Goal: Information Seeking & Learning: Check status

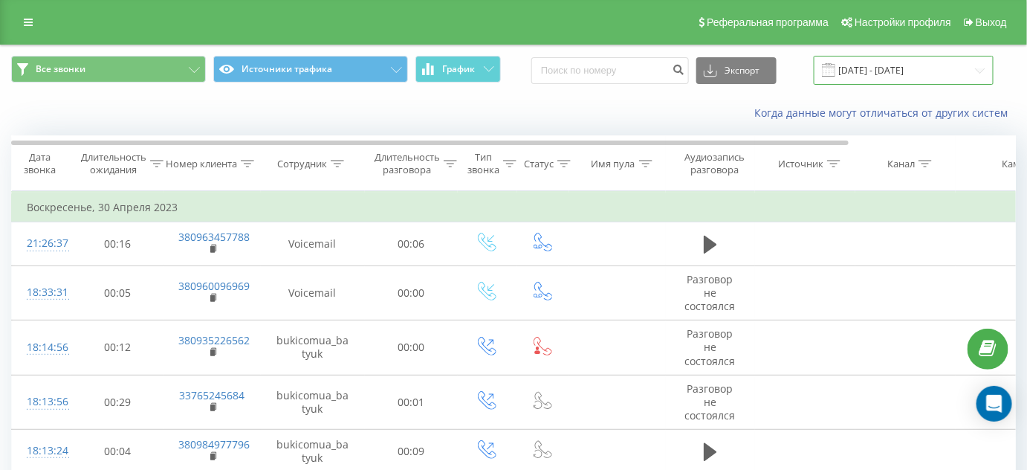
click at [903, 79] on input "[DATE] - [DATE]" at bounding box center [904, 70] width 180 height 29
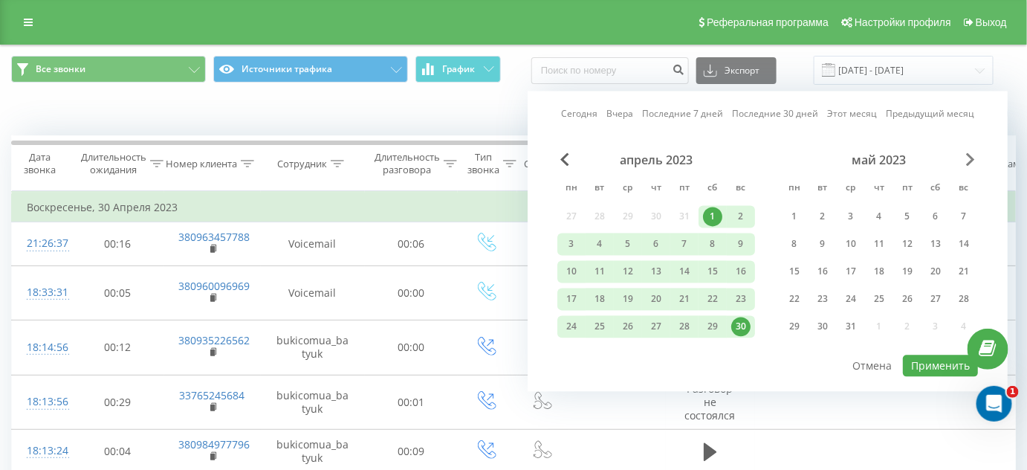
click at [966, 160] on span "Next Month" at bounding box center [970, 159] width 9 height 13
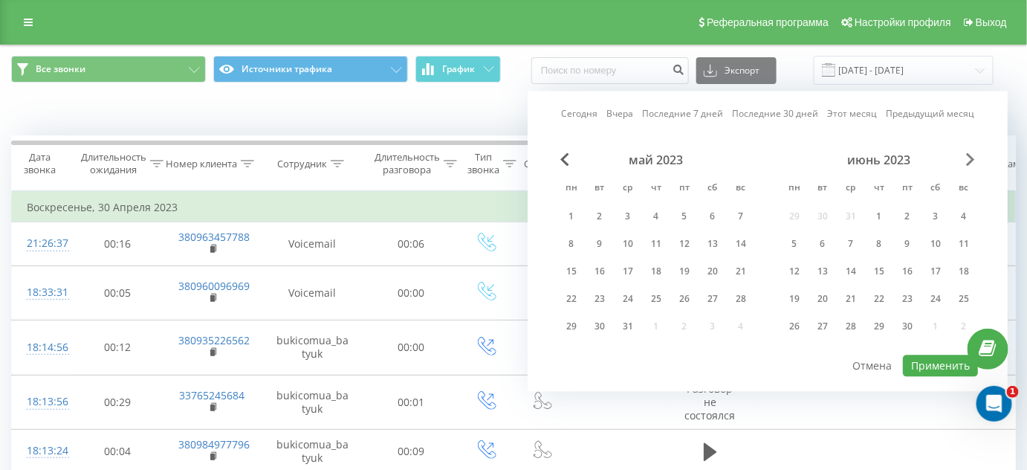
click at [966, 160] on span "Next Month" at bounding box center [970, 159] width 9 height 13
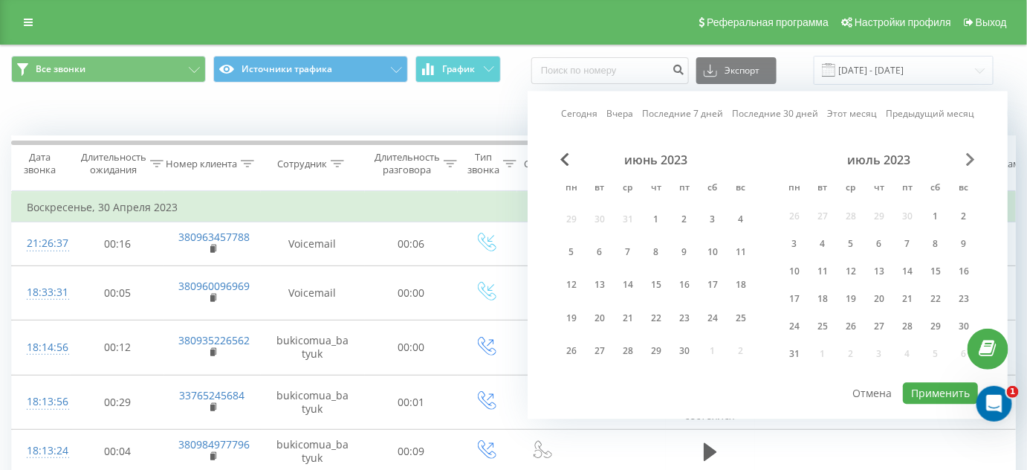
click at [966, 160] on span "Next Month" at bounding box center [970, 159] width 9 height 13
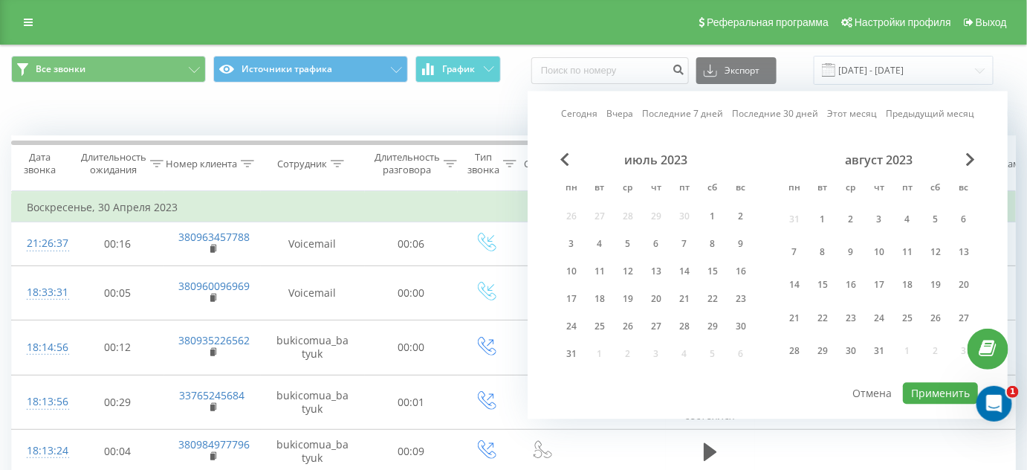
click at [965, 159] on div "август 2023" at bounding box center [879, 160] width 198 height 15
click at [964, 158] on div "август 2023" at bounding box center [879, 160] width 198 height 15
click at [963, 158] on div "август 2023" at bounding box center [879, 160] width 198 height 15
click at [963, 157] on div "август 2023" at bounding box center [879, 160] width 198 height 15
click at [970, 158] on span "Next Month" at bounding box center [970, 159] width 9 height 13
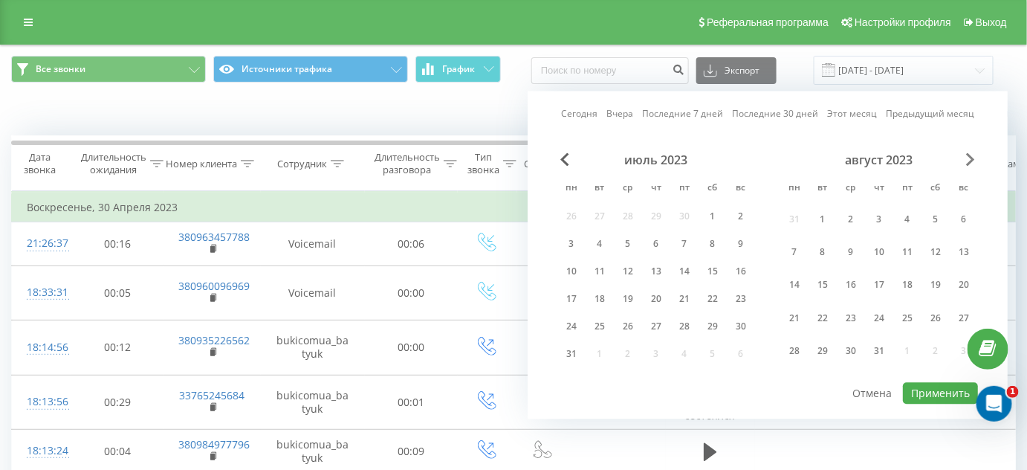
click at [970, 158] on span "Next Month" at bounding box center [970, 159] width 9 height 13
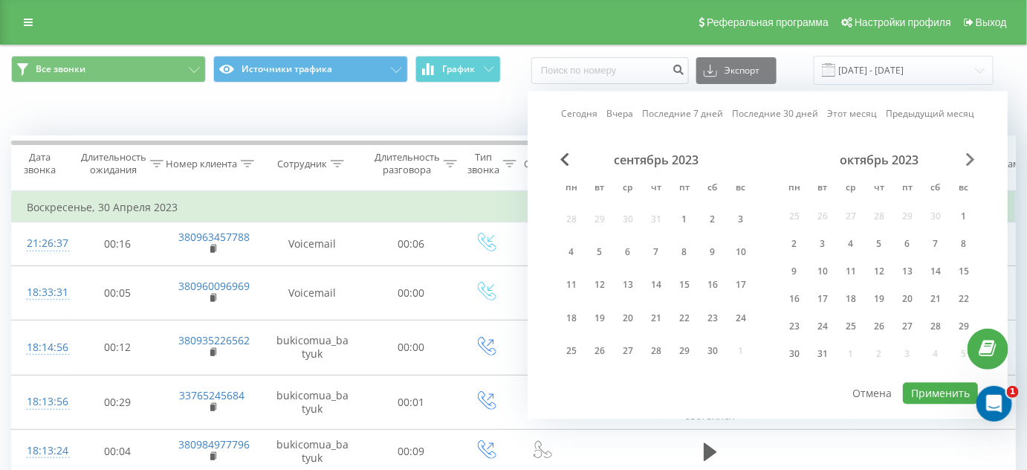
click at [970, 158] on span "Next Month" at bounding box center [970, 159] width 9 height 13
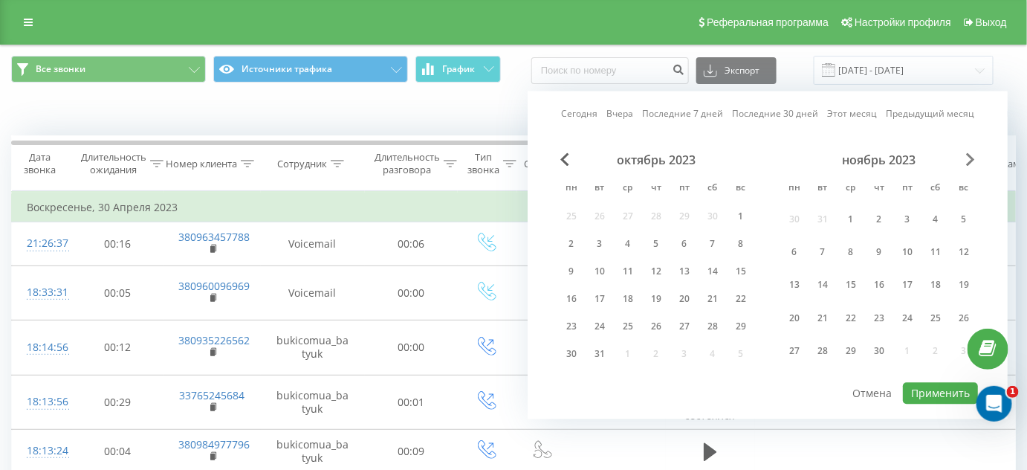
click at [970, 158] on span "Next Month" at bounding box center [970, 159] width 9 height 13
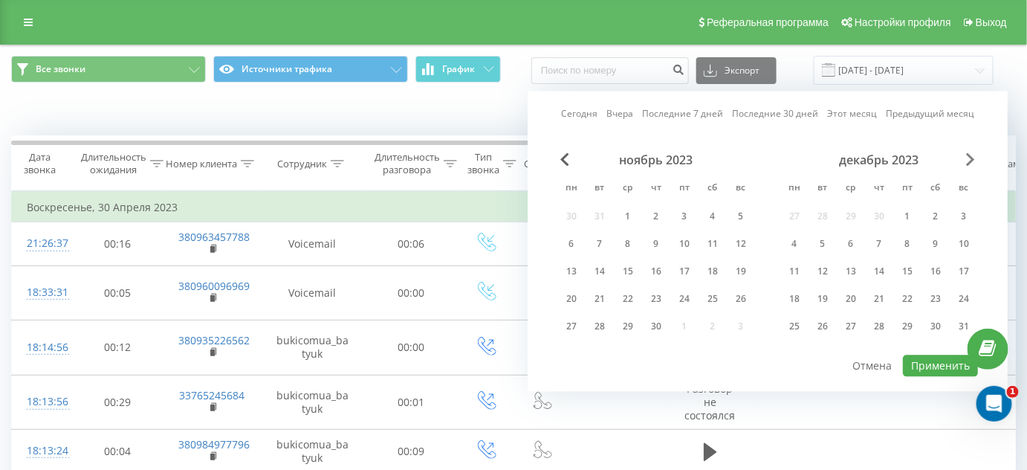
click at [970, 158] on span "Next Month" at bounding box center [970, 159] width 9 height 13
click at [970, 157] on span "Next Month" at bounding box center [970, 159] width 9 height 13
click at [969, 157] on span "Next Month" at bounding box center [970, 159] width 9 height 13
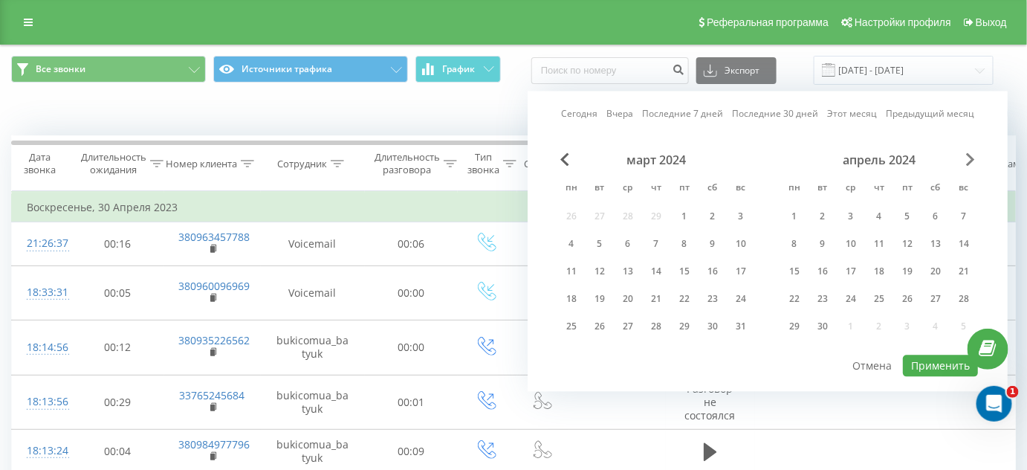
click at [969, 157] on span "Next Month" at bounding box center [970, 159] width 9 height 13
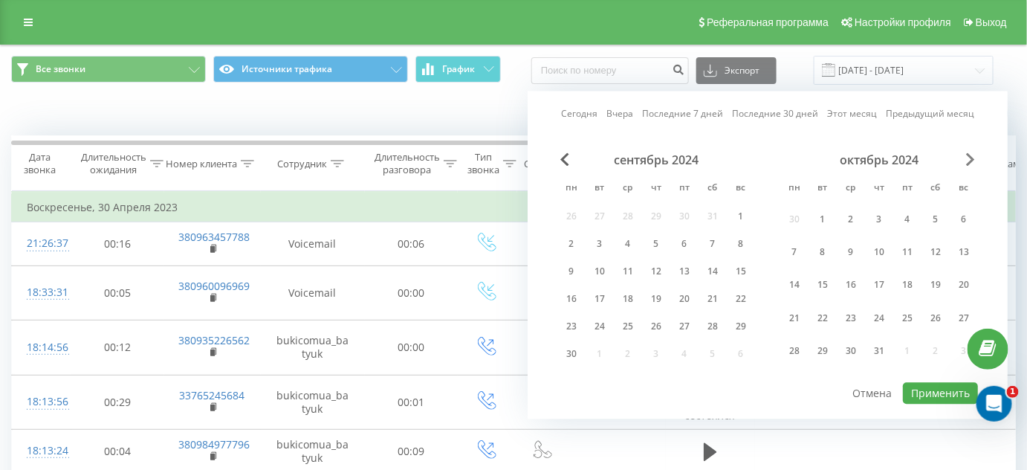
click at [969, 157] on span "Next Month" at bounding box center [970, 159] width 9 height 13
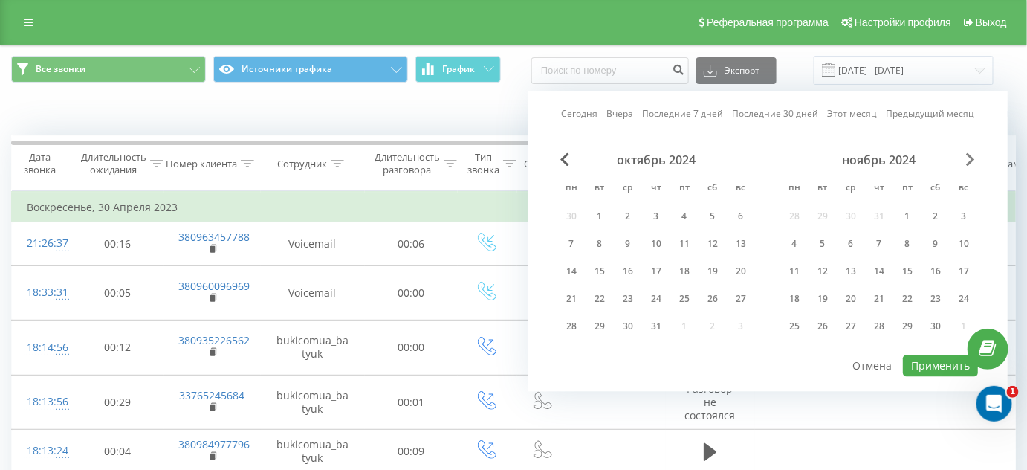
click at [969, 157] on span "Next Month" at bounding box center [970, 159] width 9 height 13
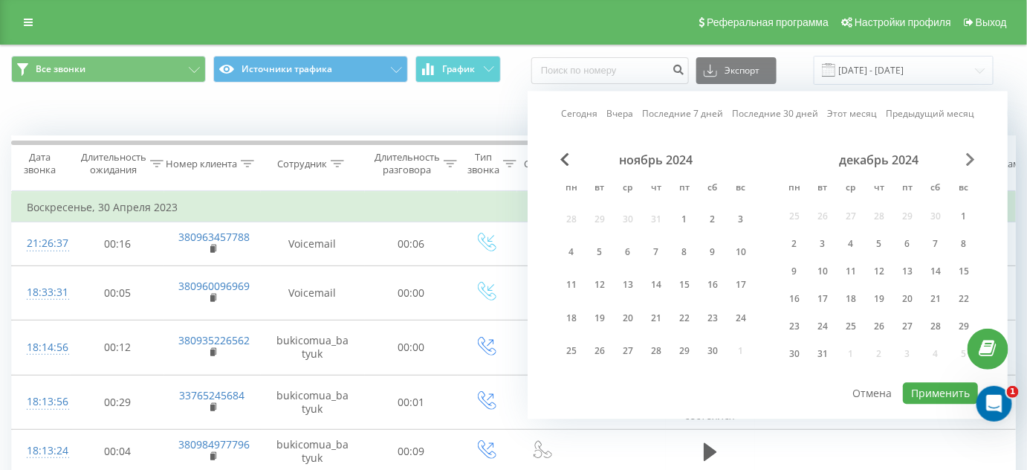
click at [969, 157] on span "Next Month" at bounding box center [970, 159] width 9 height 13
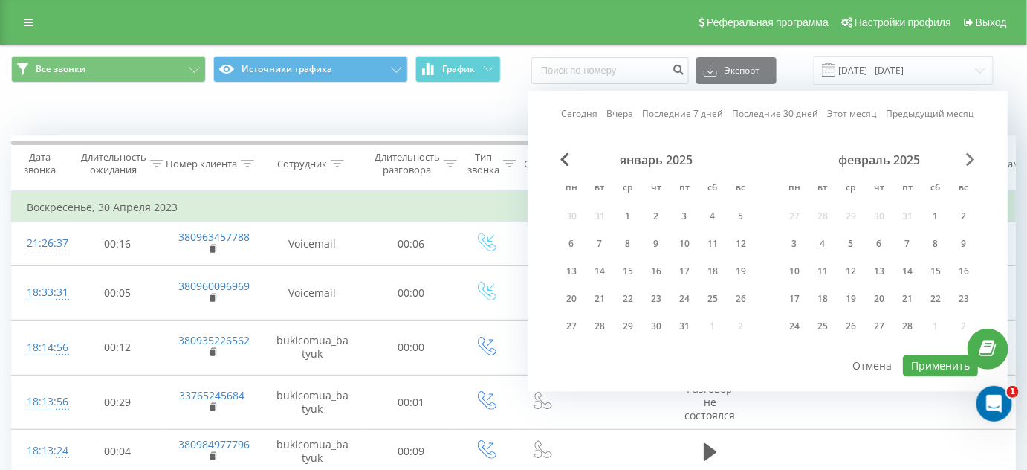
click at [969, 157] on span "Next Month" at bounding box center [970, 159] width 9 height 13
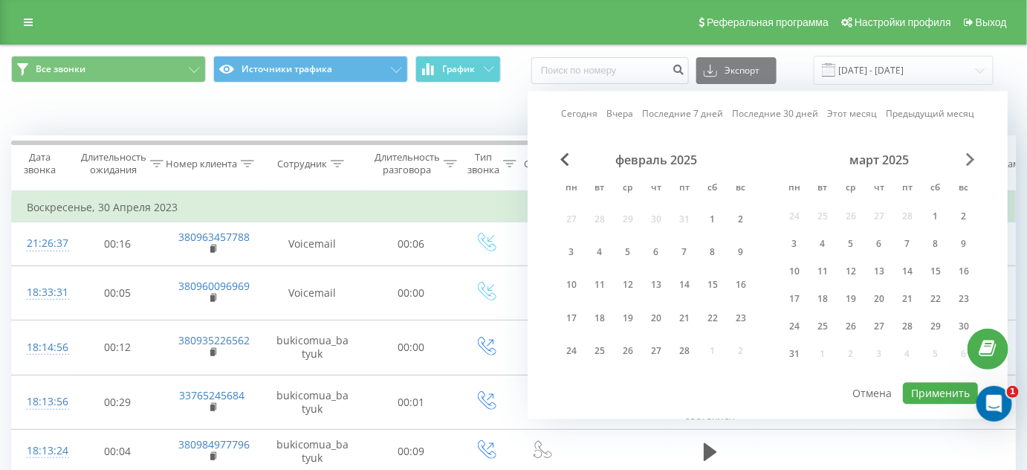
click at [969, 157] on span "Next Month" at bounding box center [970, 159] width 9 height 13
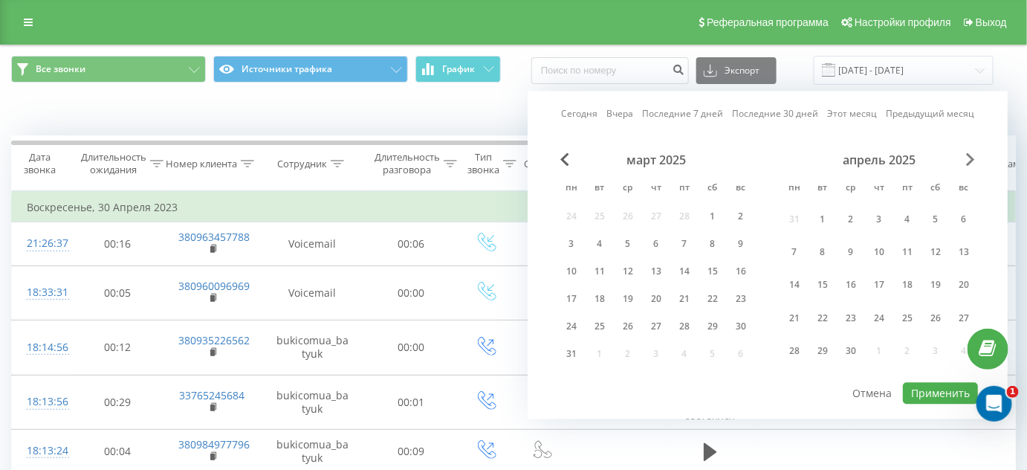
click at [969, 156] on span "Next Month" at bounding box center [970, 159] width 9 height 13
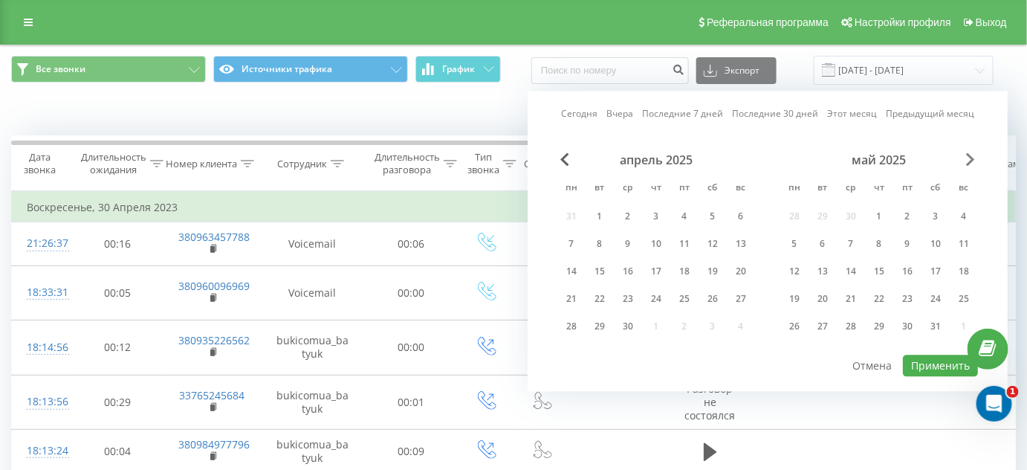
click at [969, 156] on span "Next Month" at bounding box center [970, 159] width 9 height 13
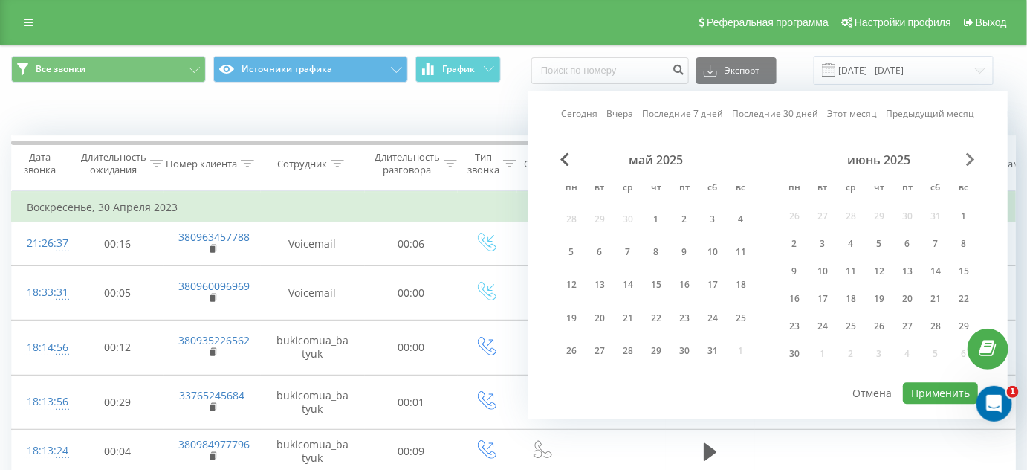
click at [969, 156] on span "Next Month" at bounding box center [970, 159] width 9 height 13
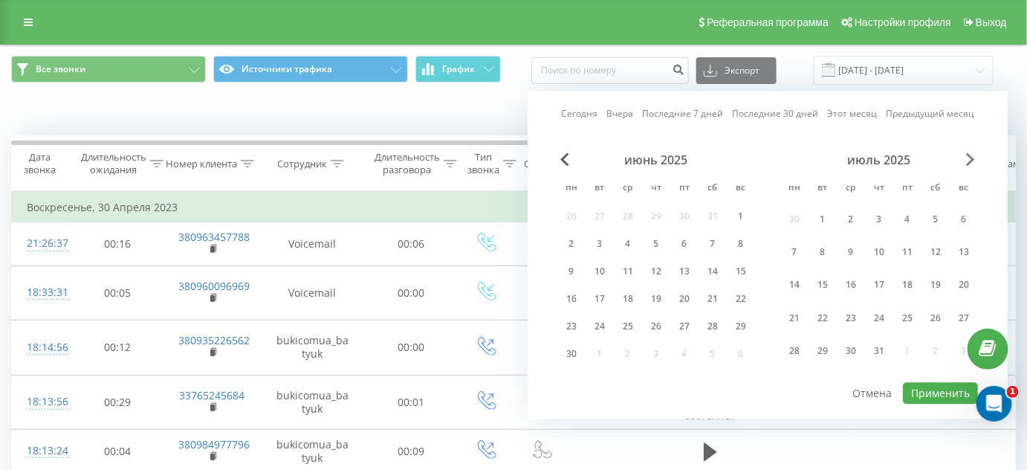
click at [969, 156] on span "Next Month" at bounding box center [970, 159] width 9 height 13
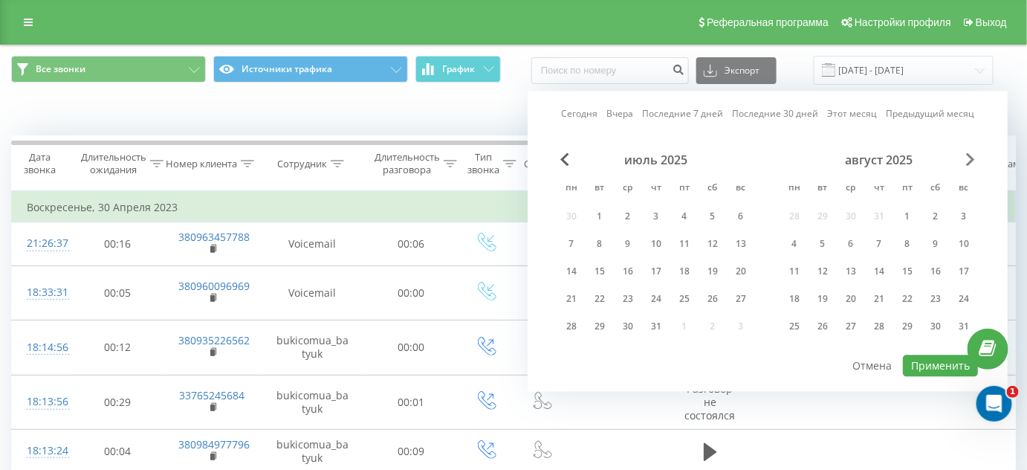
click at [969, 156] on span "Next Month" at bounding box center [970, 159] width 9 height 13
click at [903, 269] on div "19" at bounding box center [906, 271] width 19 height 19
click at [941, 360] on button "Применить" at bounding box center [940, 366] width 75 height 22
type input "[DATE] - [DATE]"
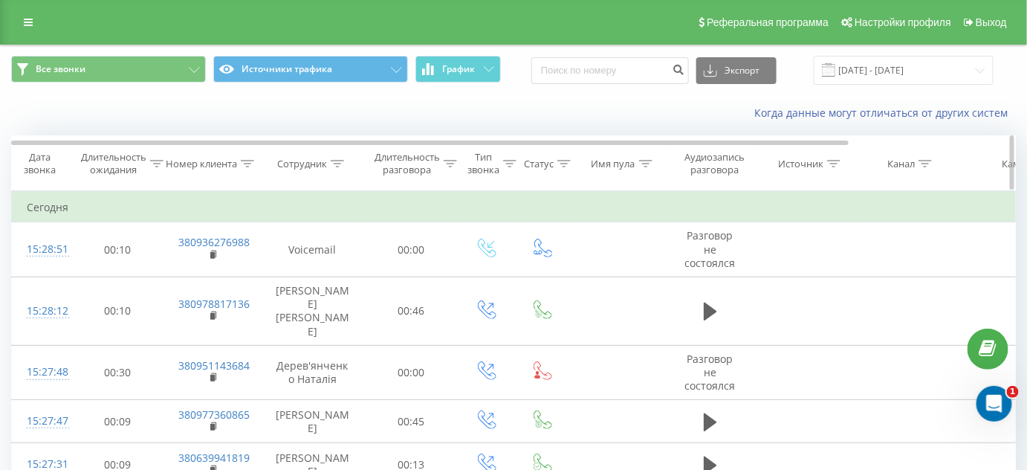
click at [333, 162] on icon at bounding box center [337, 163] width 13 height 7
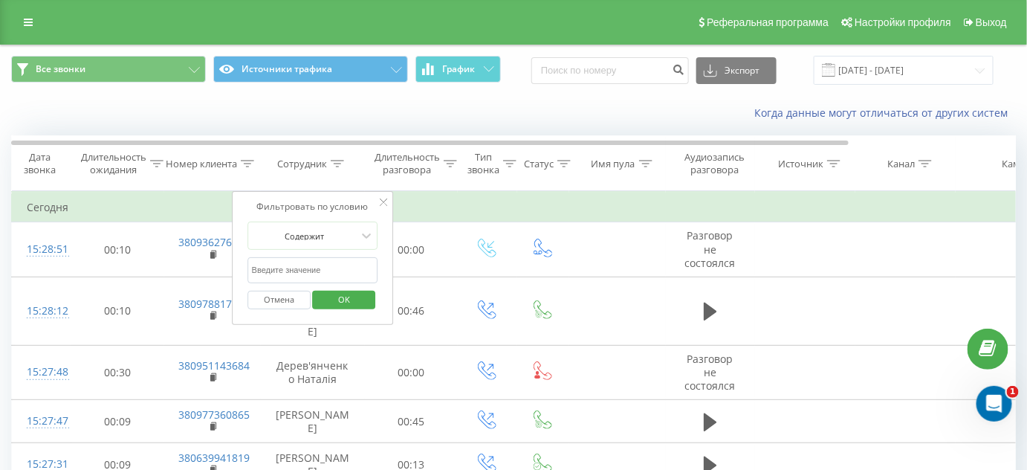
click at [314, 260] on input "text" at bounding box center [312, 270] width 131 height 26
type input "[PERSON_NAME]"
click at [342, 303] on span "OK" at bounding box center [344, 299] width 42 height 23
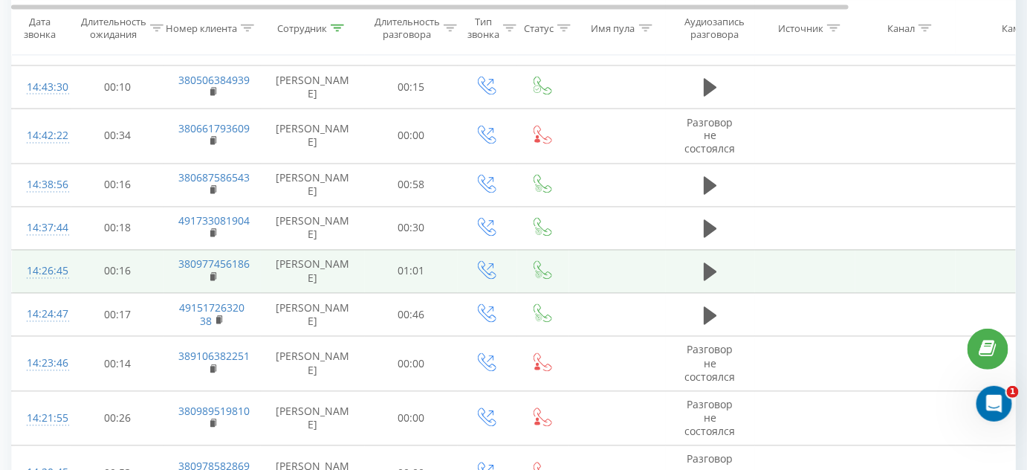
scroll to position [1031, 0]
